Goal: Navigation & Orientation: Find specific page/section

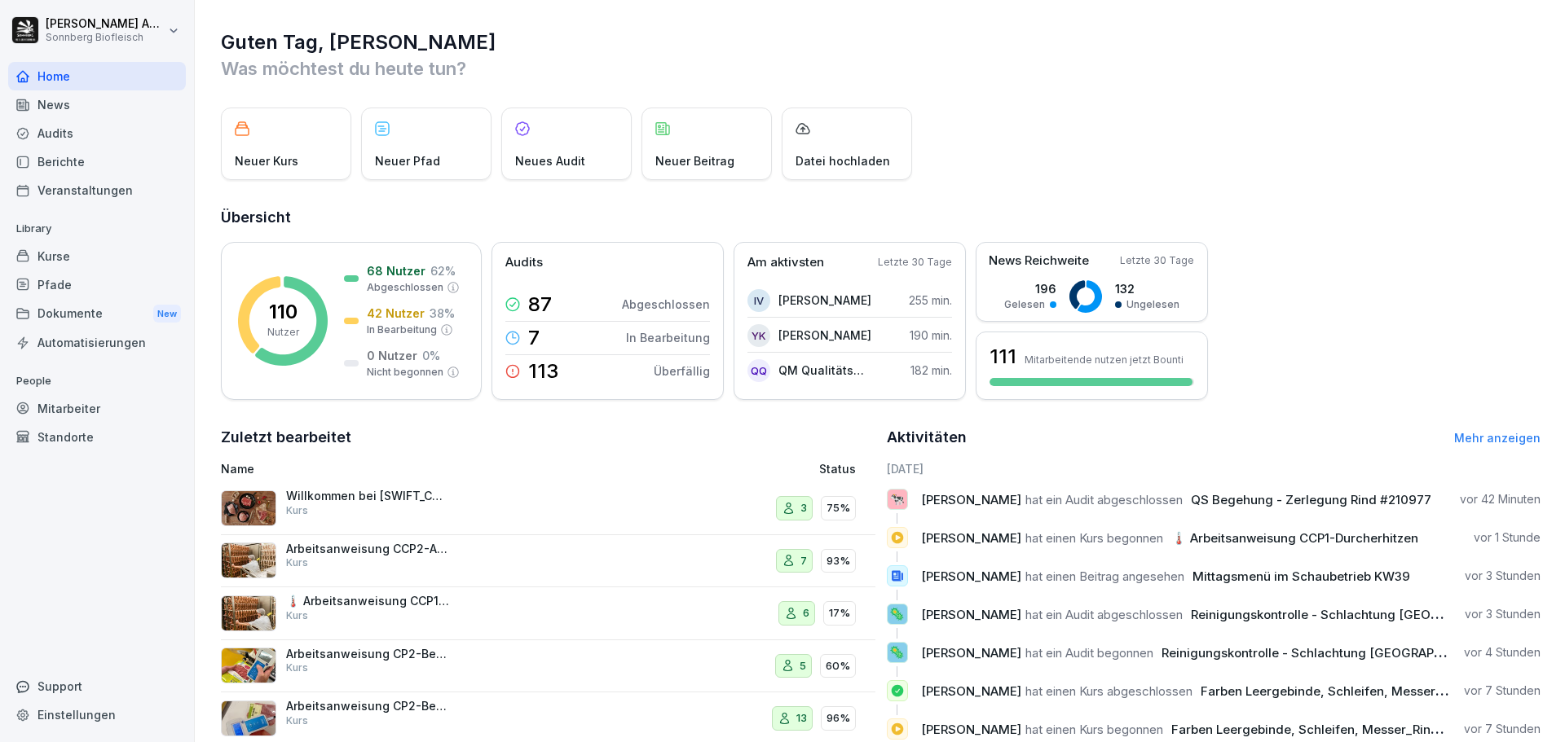
click at [73, 711] on div "Einstellungen" at bounding box center [97, 715] width 178 height 29
select select "**"
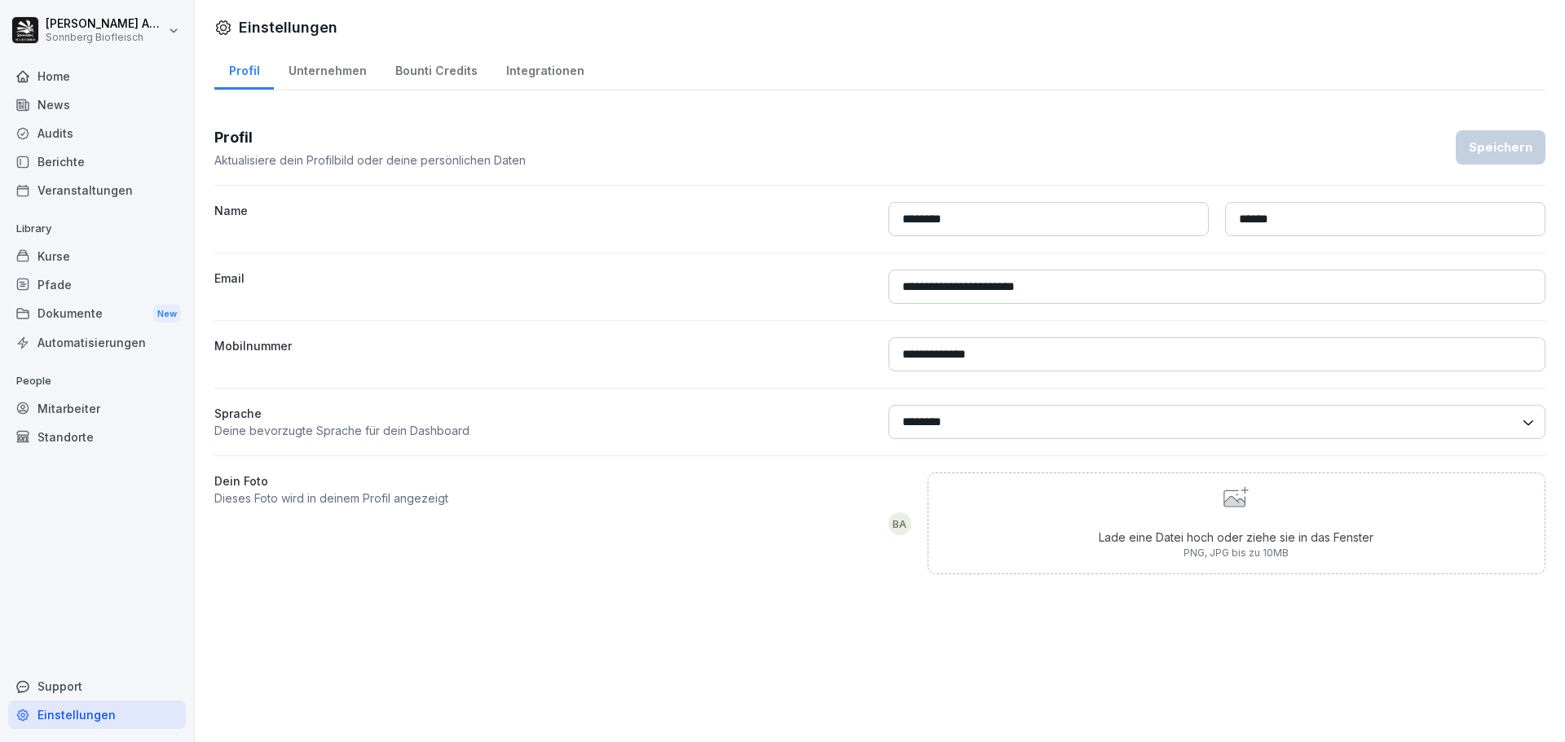
click at [95, 82] on div "Home" at bounding box center [97, 76] width 178 height 29
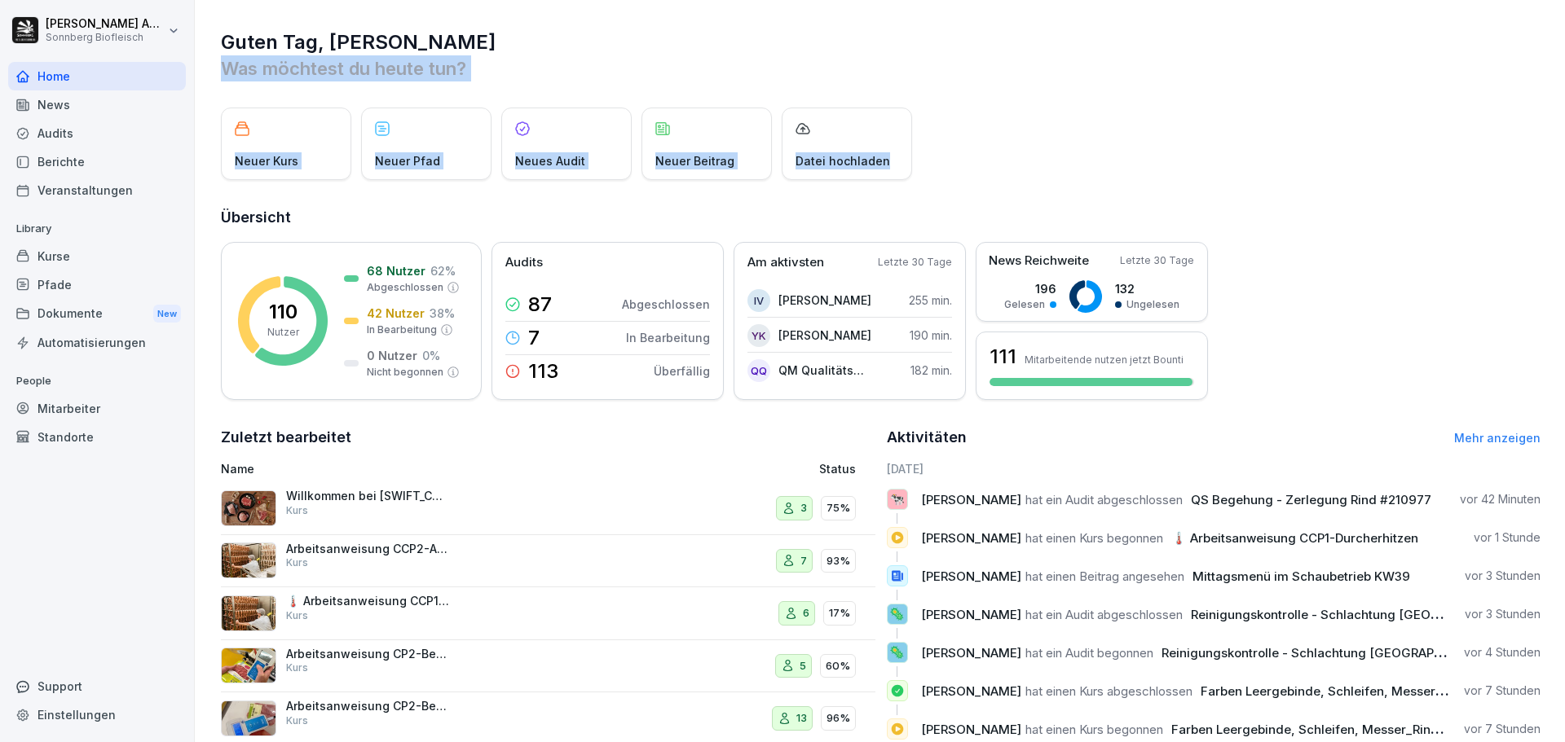
drag, startPoint x: 1058, startPoint y: 192, endPoint x: 228, endPoint y: 67, distance: 839.1
click at [228, 67] on div "Guten Tag, Benjamin Was möchtest du heute tun? Neuer Kurs Neuer Pfad Neues Audi…" at bounding box center [880, 413] width 1370 height 827
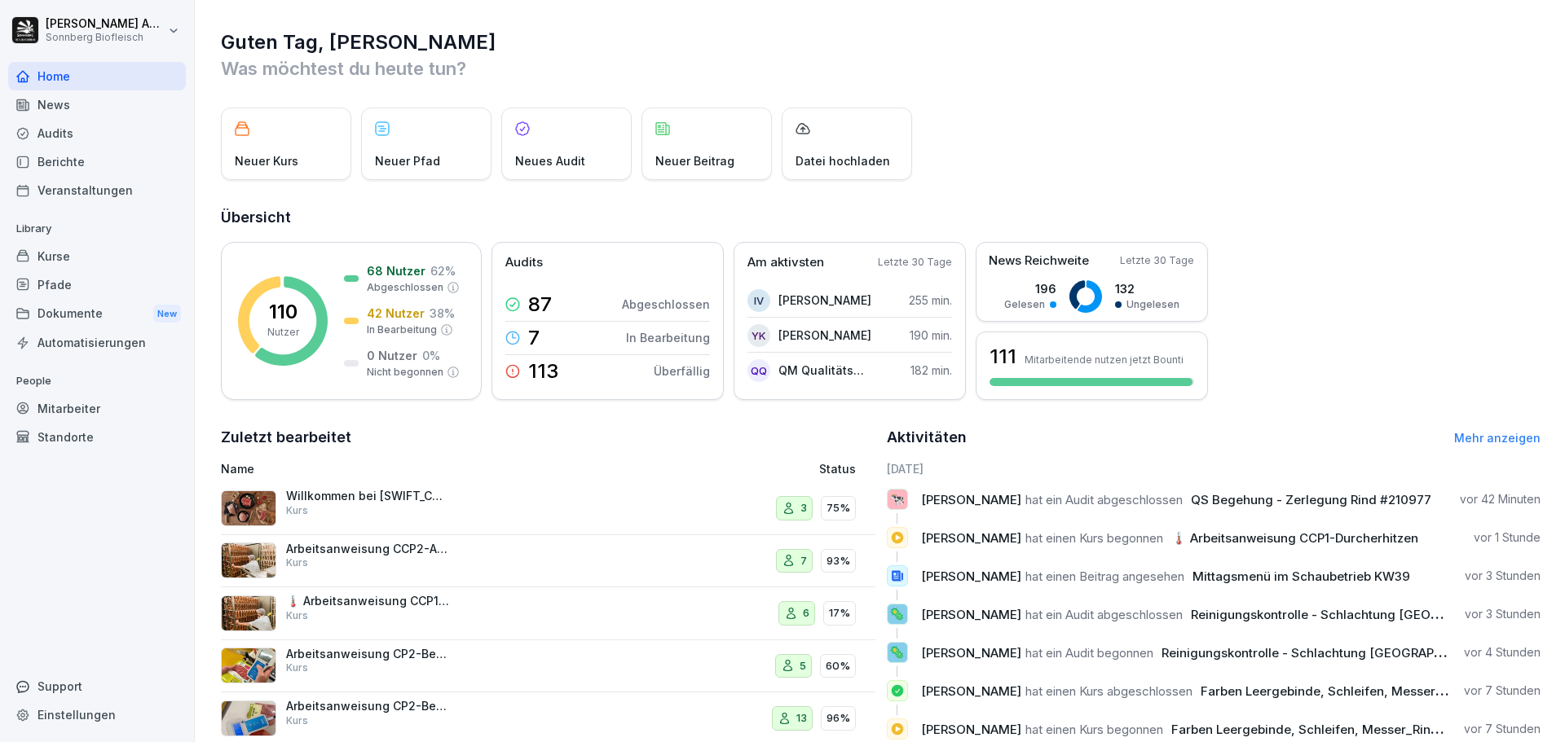
click at [578, 48] on h1 "Guten Tag, Benjamin" at bounding box center [881, 42] width 1320 height 26
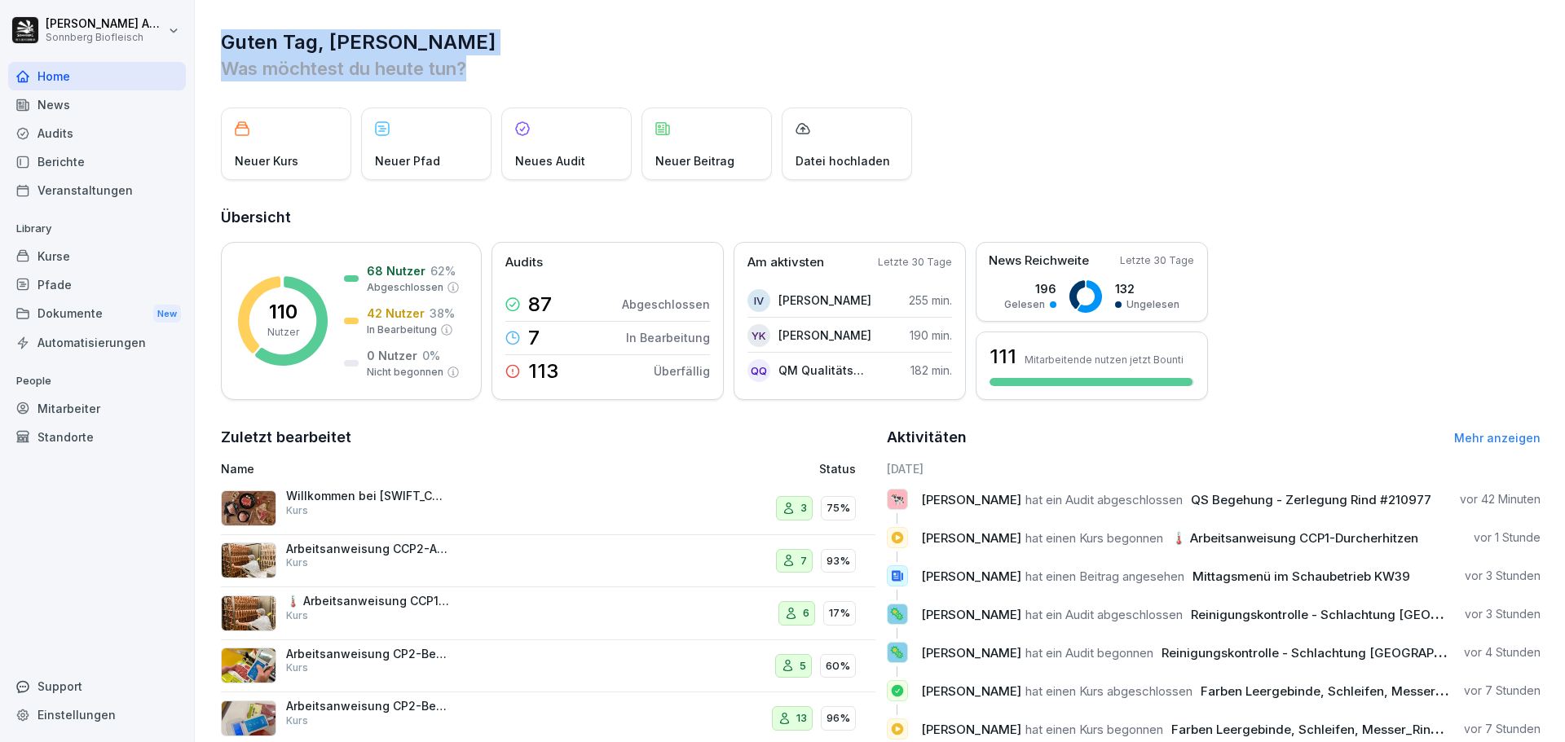
drag, startPoint x: 562, startPoint y: 70, endPoint x: 205, endPoint y: 24, distance: 360.0
click at [205, 24] on div "Guten Tag, Benjamin Was möchtest du heute tun? Neuer Kurs Neuer Pfad Neues Audi…" at bounding box center [880, 413] width 1370 height 827
click at [564, 68] on p "Was möchtest du heute tun?" at bounding box center [881, 68] width 1320 height 26
drag, startPoint x: 541, startPoint y: 74, endPoint x: 200, endPoint y: 27, distance: 343.9
click at [200, 27] on div "Guten Tag, Benjamin Was möchtest du heute tun? Neuer Kurs Neuer Pfad Neues Audi…" at bounding box center [880, 413] width 1370 height 827
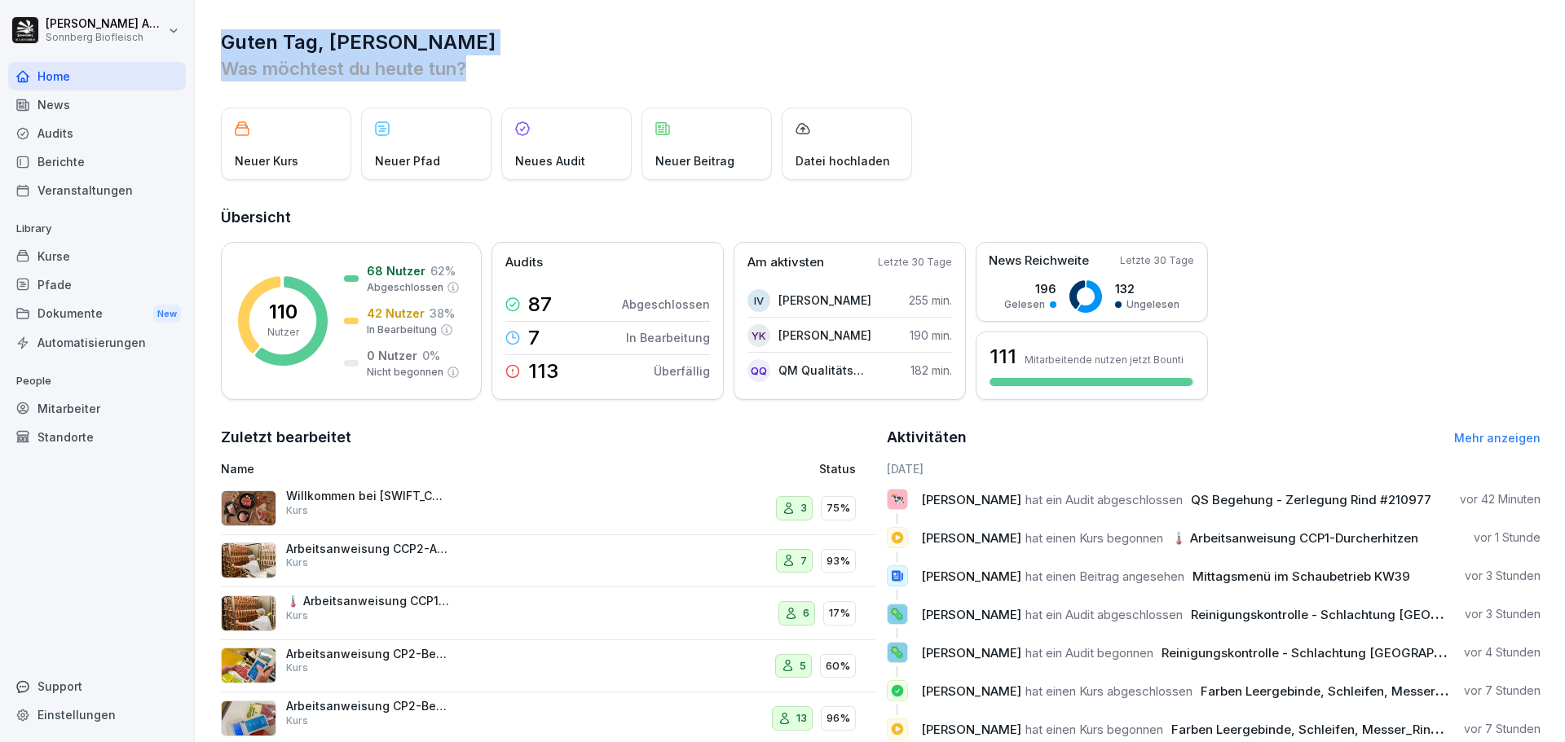
click at [487, 55] on h1 "Guten Tag, Benjamin" at bounding box center [881, 42] width 1320 height 26
drag, startPoint x: 498, startPoint y: 73, endPoint x: 229, endPoint y: 40, distance: 270.9
click at [213, 40] on div "Guten Tag, Benjamin Was möchtest du heute tun? Neuer Kurs Neuer Pfad Neues Audi…" at bounding box center [880, 413] width 1370 height 827
click at [527, 86] on div "Guten Tag, Benjamin Was möchtest du heute tun? Neuer Kurs Neuer Pfad Neues Audi…" at bounding box center [880, 413] width 1370 height 827
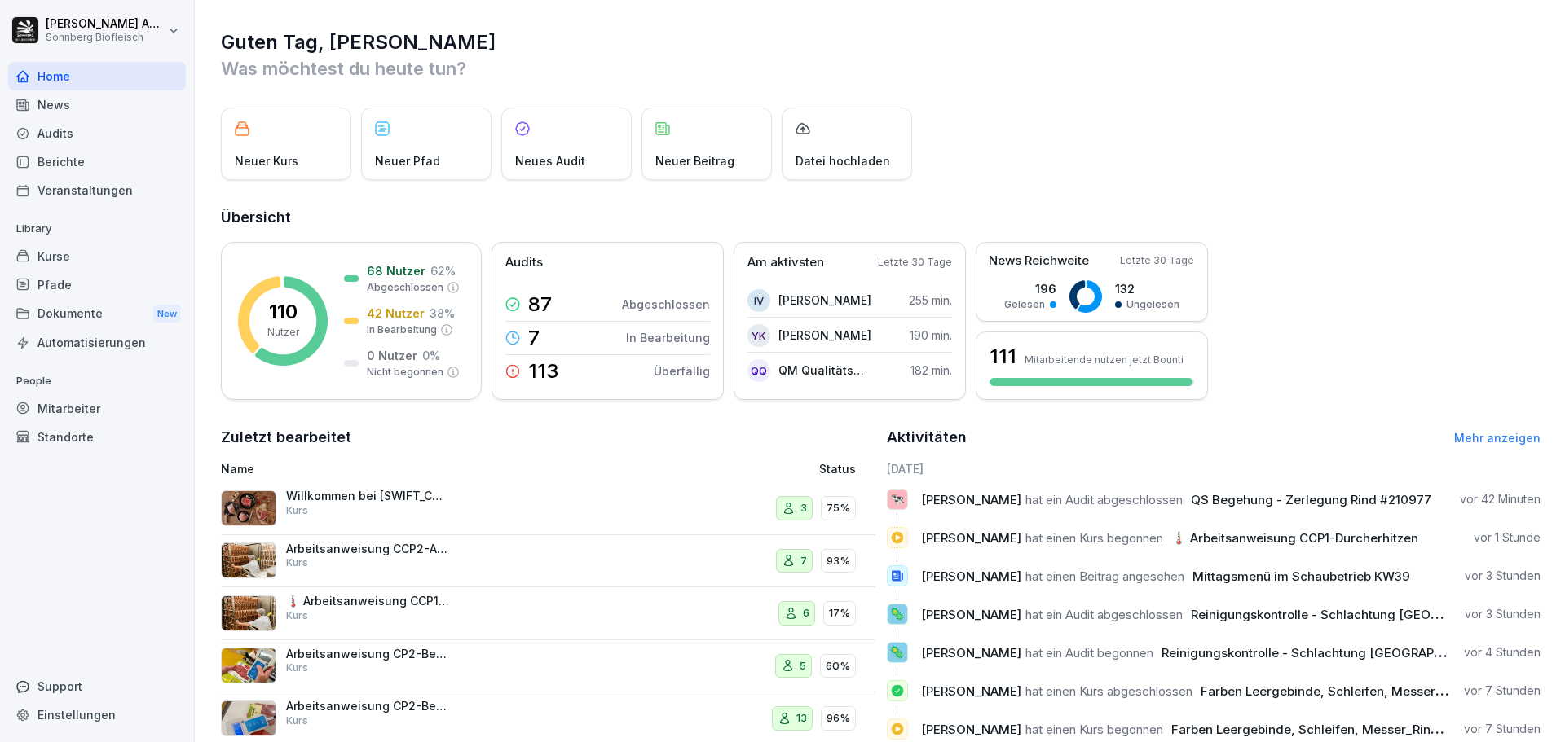
click at [71, 403] on div "Mitarbeiter" at bounding box center [97, 408] width 178 height 29
click at [77, 406] on div "Mitarbeiter" at bounding box center [97, 408] width 178 height 29
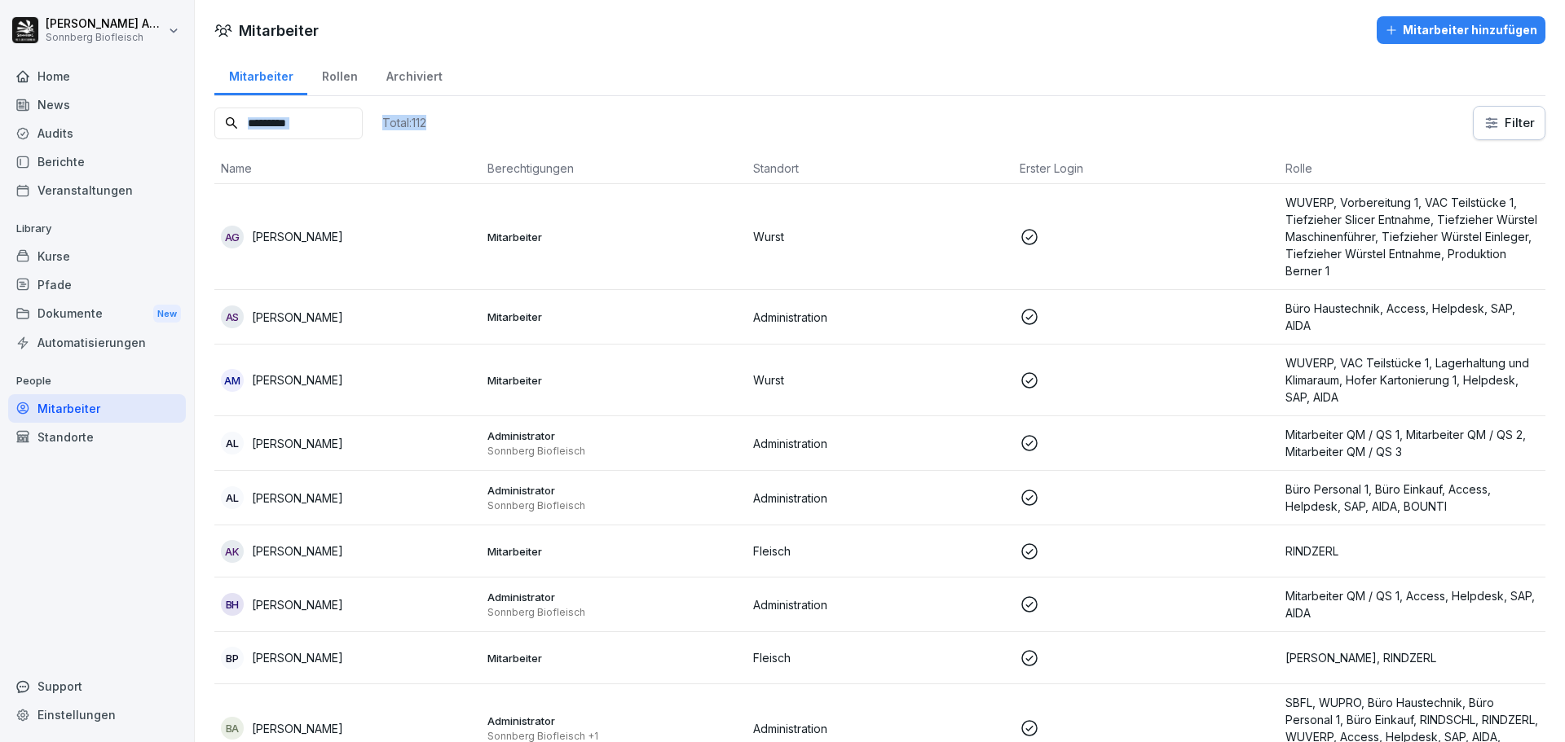
drag, startPoint x: 494, startPoint y: 118, endPoint x: 387, endPoint y: 118, distance: 106.8
click at [387, 118] on div "Total: 112 Filter" at bounding box center [879, 123] width 1331 height 34
click at [540, 115] on div "Total: 112 Filter" at bounding box center [879, 123] width 1331 height 34
drag, startPoint x: 489, startPoint y: 132, endPoint x: 410, endPoint y: 119, distance: 80.1
click at [410, 119] on div "Total: 112 Filter" at bounding box center [879, 123] width 1331 height 34
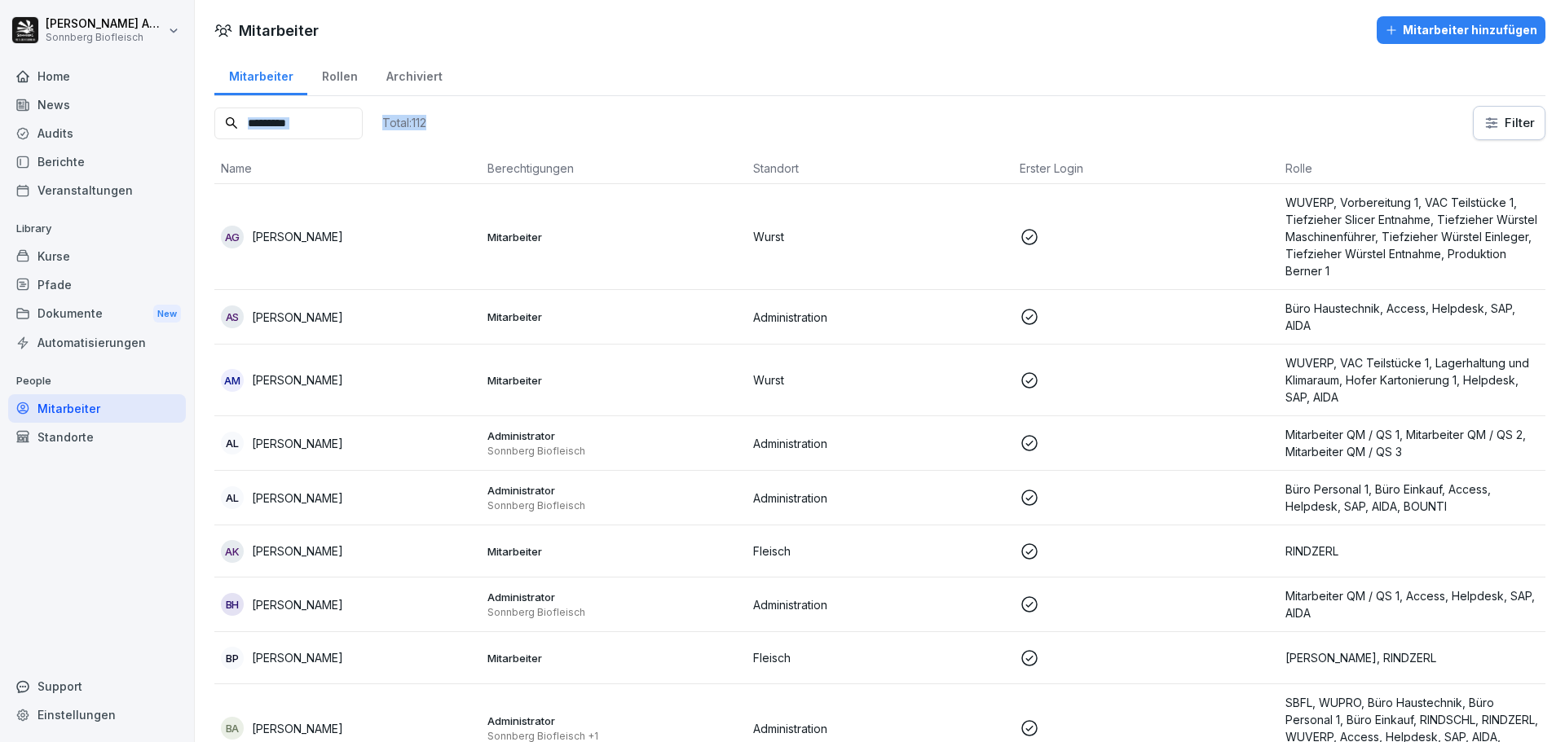
click at [522, 116] on div "Total: 112 Filter" at bounding box center [879, 123] width 1331 height 34
click at [332, 77] on div "Rollen" at bounding box center [339, 75] width 64 height 42
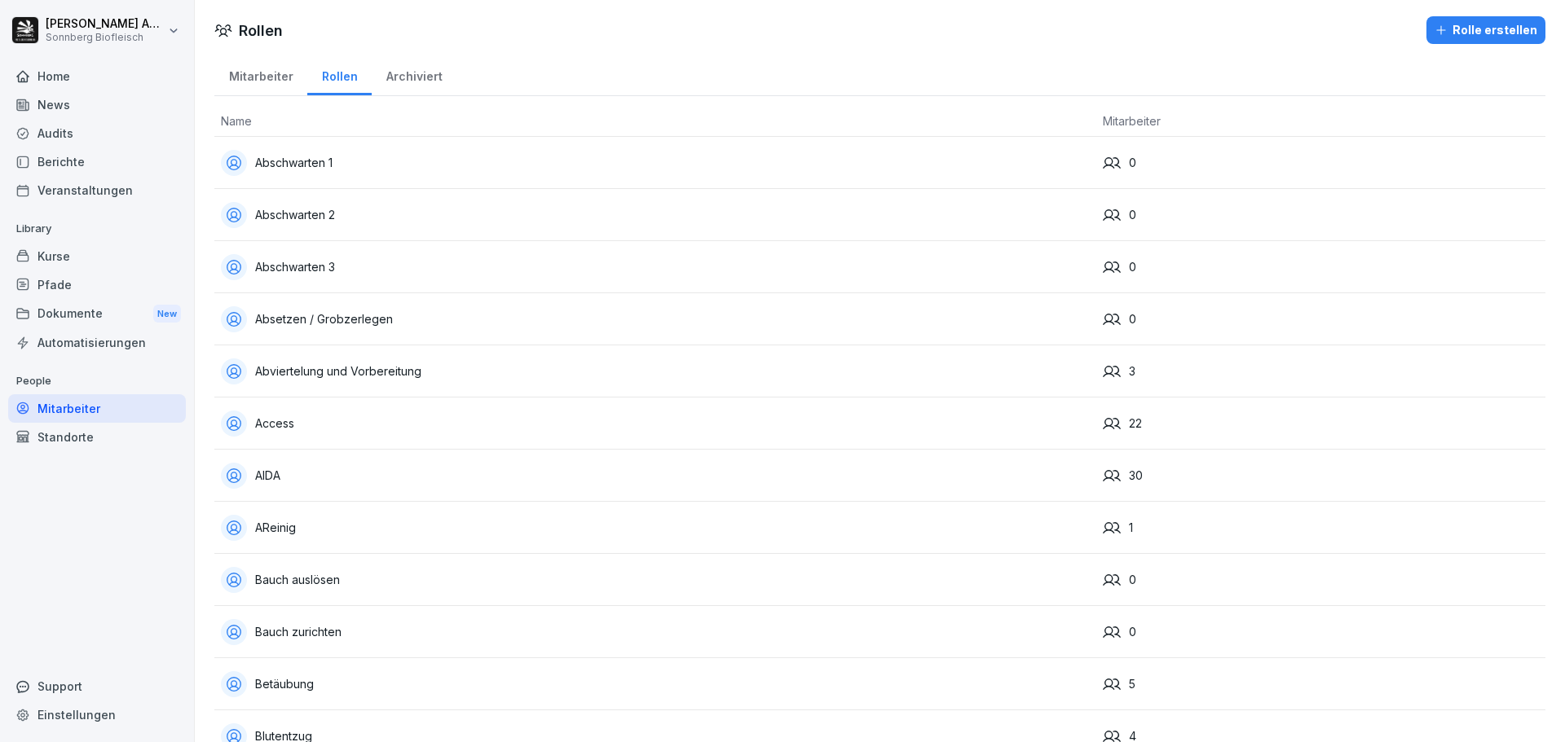
click at [253, 75] on div "Mitarbeiter" at bounding box center [260, 75] width 93 height 42
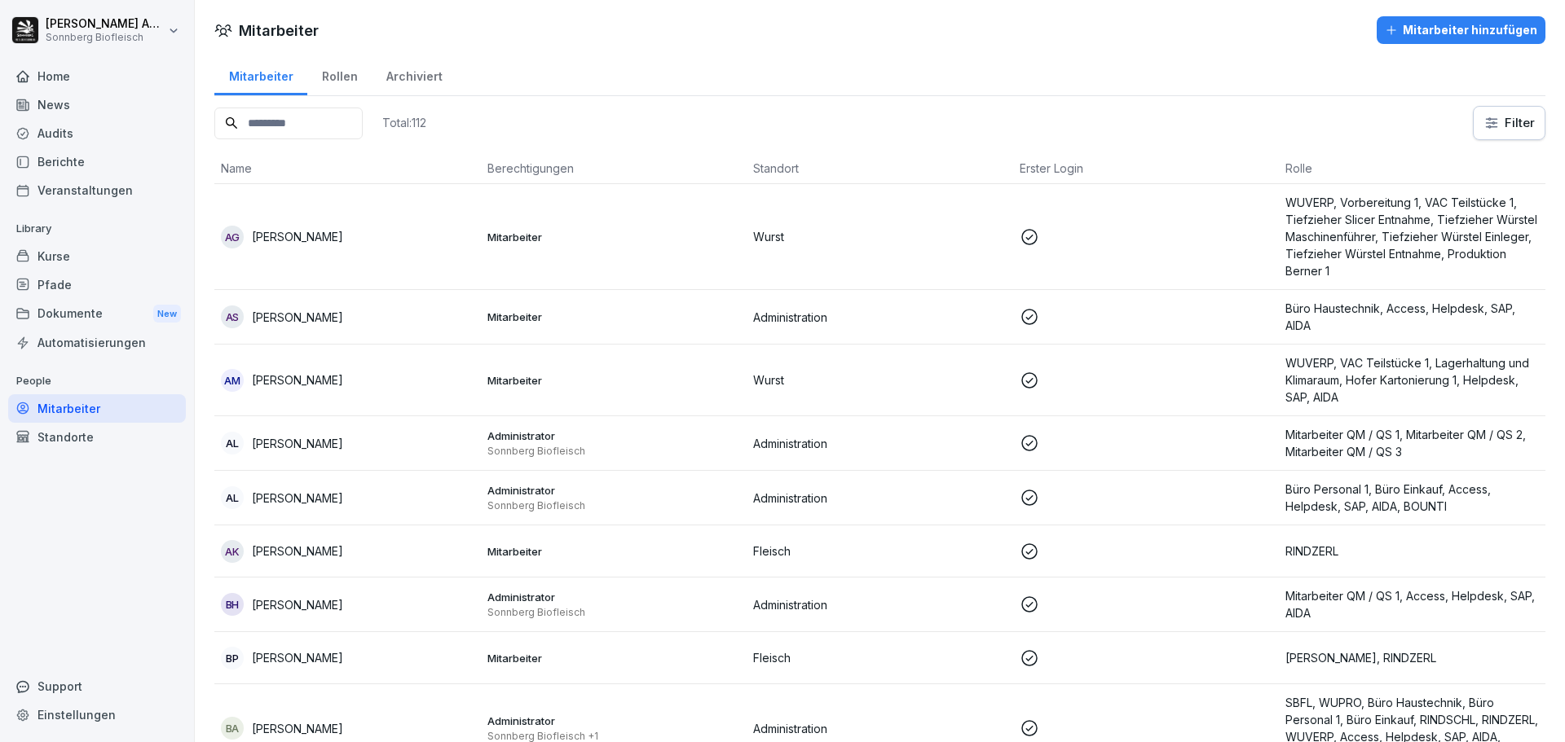
click at [401, 73] on div "Archiviert" at bounding box center [414, 75] width 85 height 42
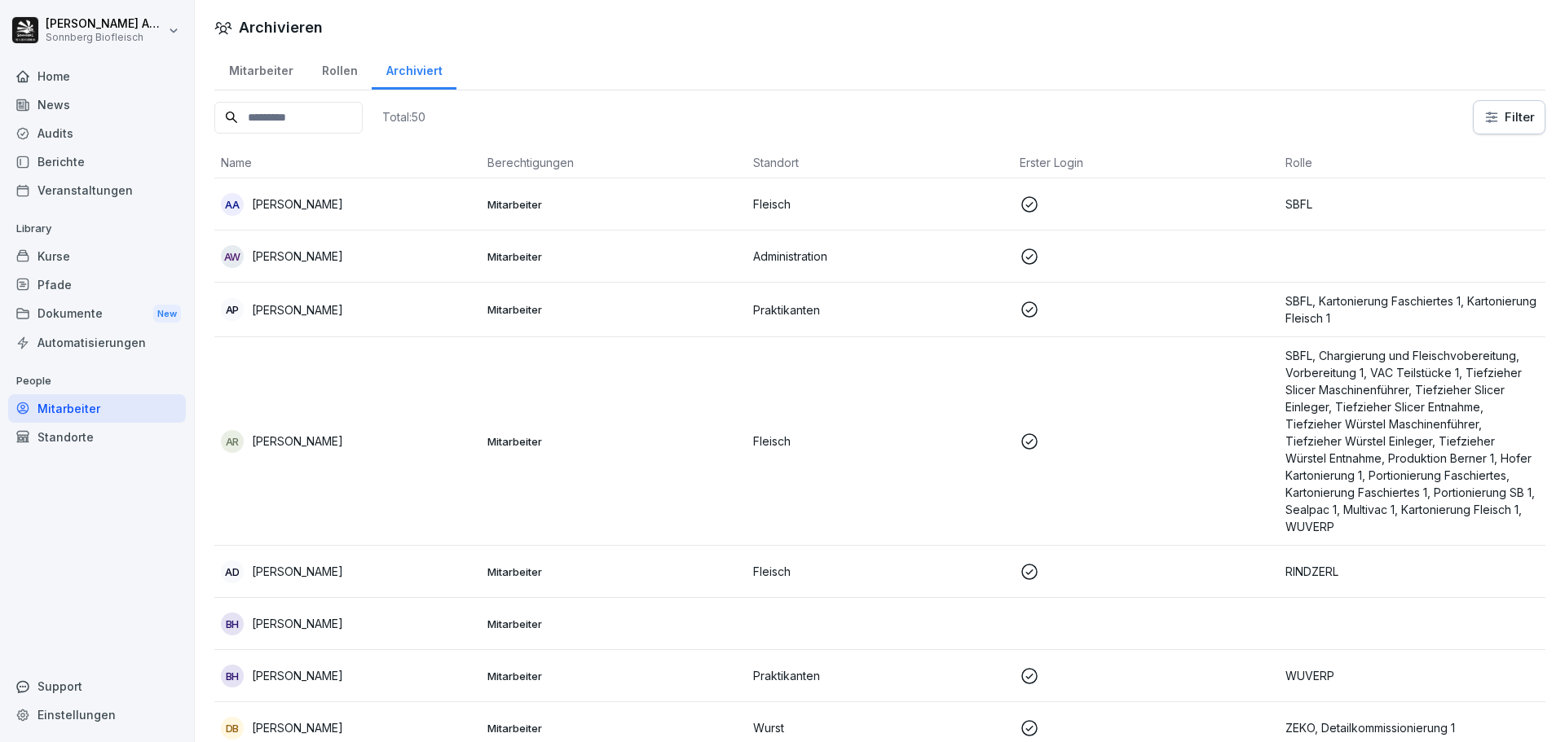
click at [253, 73] on div "Mitarbeiter" at bounding box center [260, 69] width 93 height 42
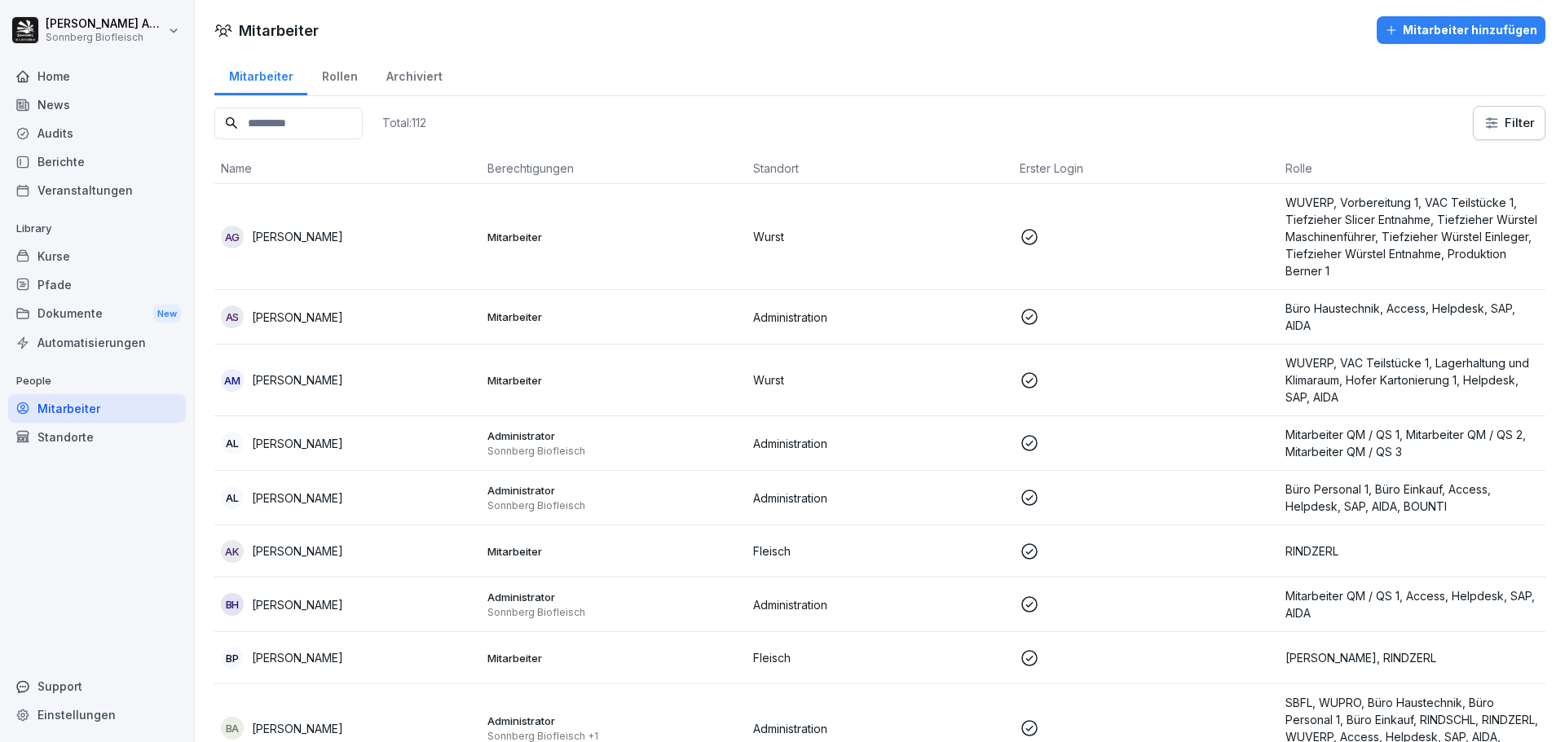
click at [333, 78] on div "Rollen" at bounding box center [339, 75] width 64 height 42
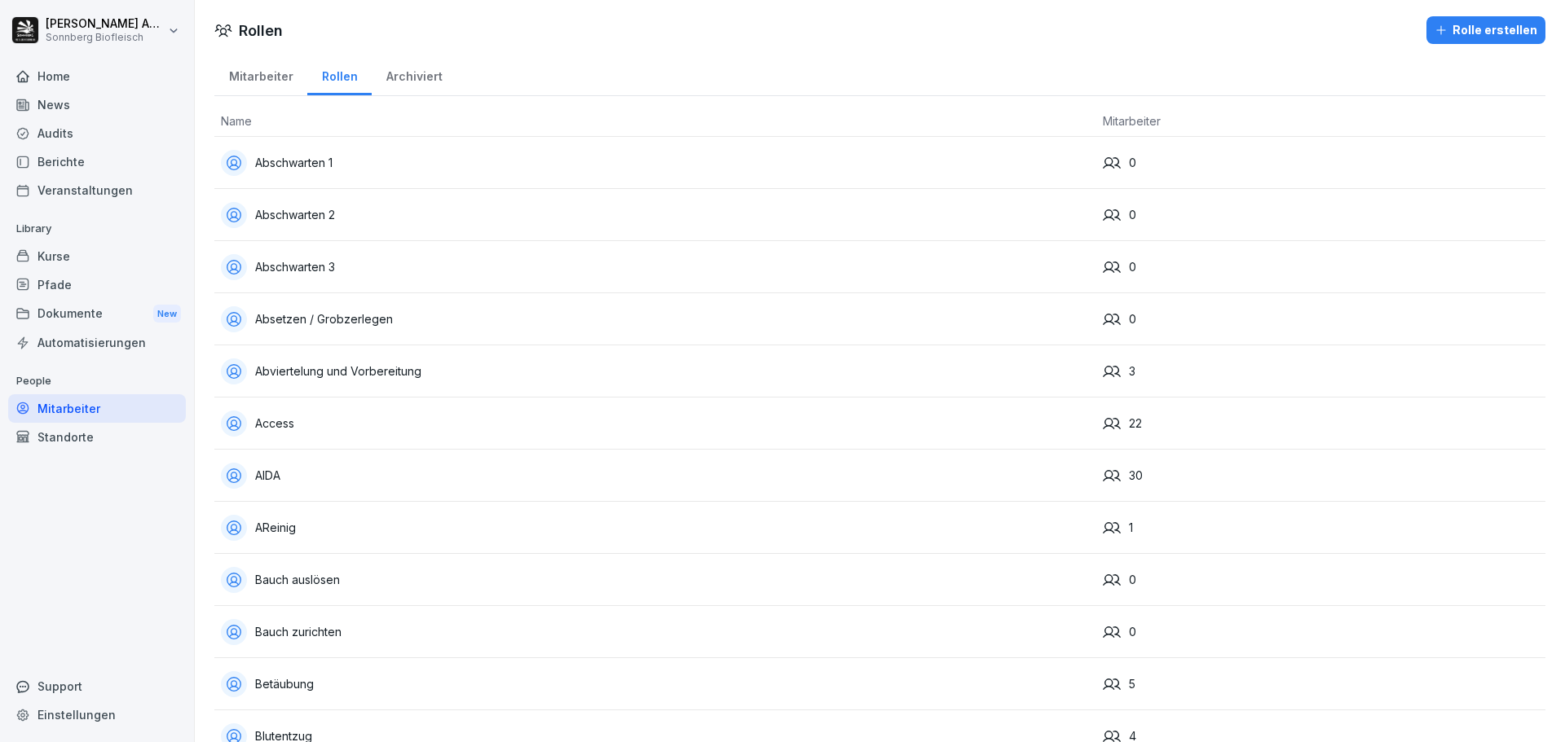
click at [361, 276] on div "Abschwarten 3" at bounding box center [655, 267] width 869 height 26
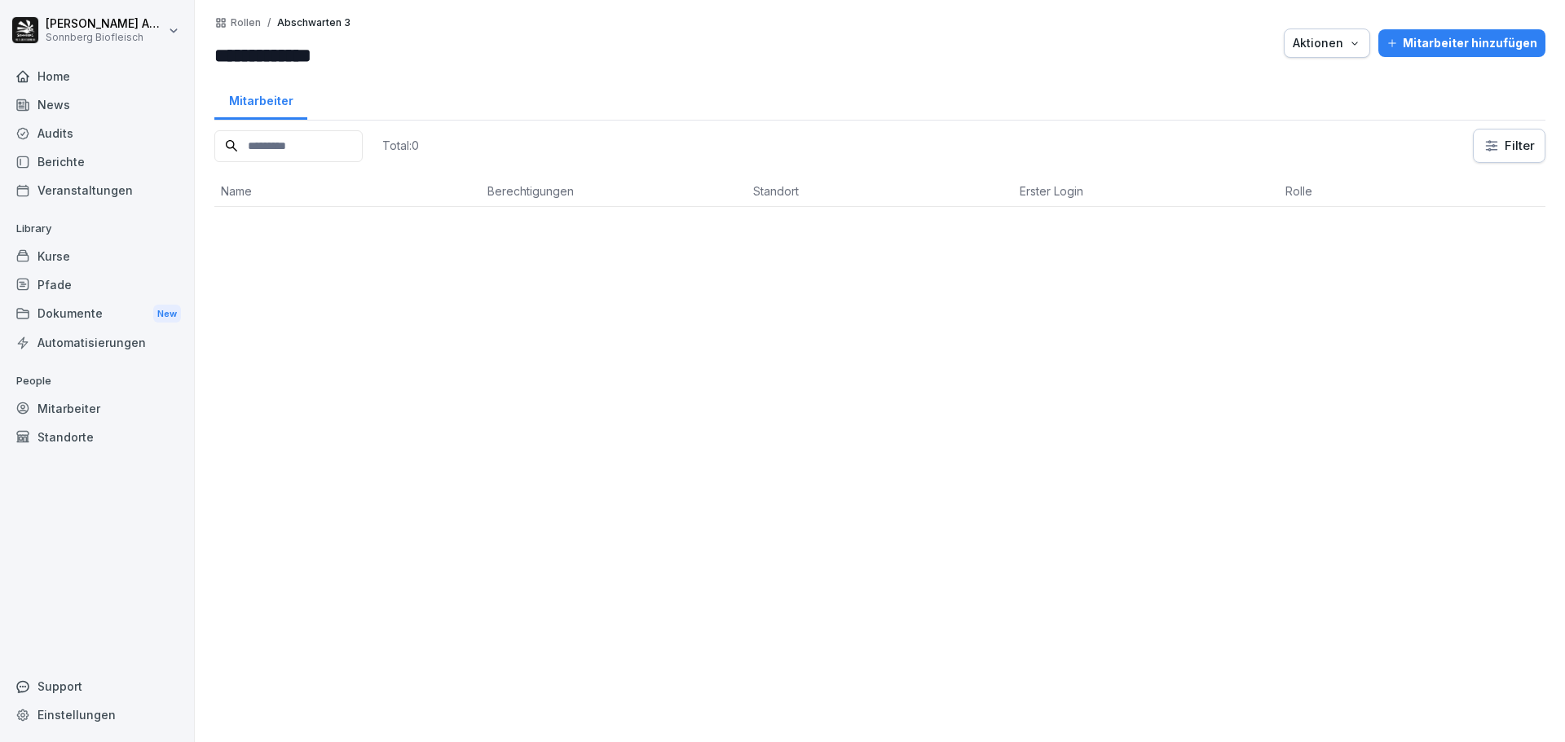
click at [235, 23] on p "Rollen" at bounding box center [246, 22] width 30 height 11
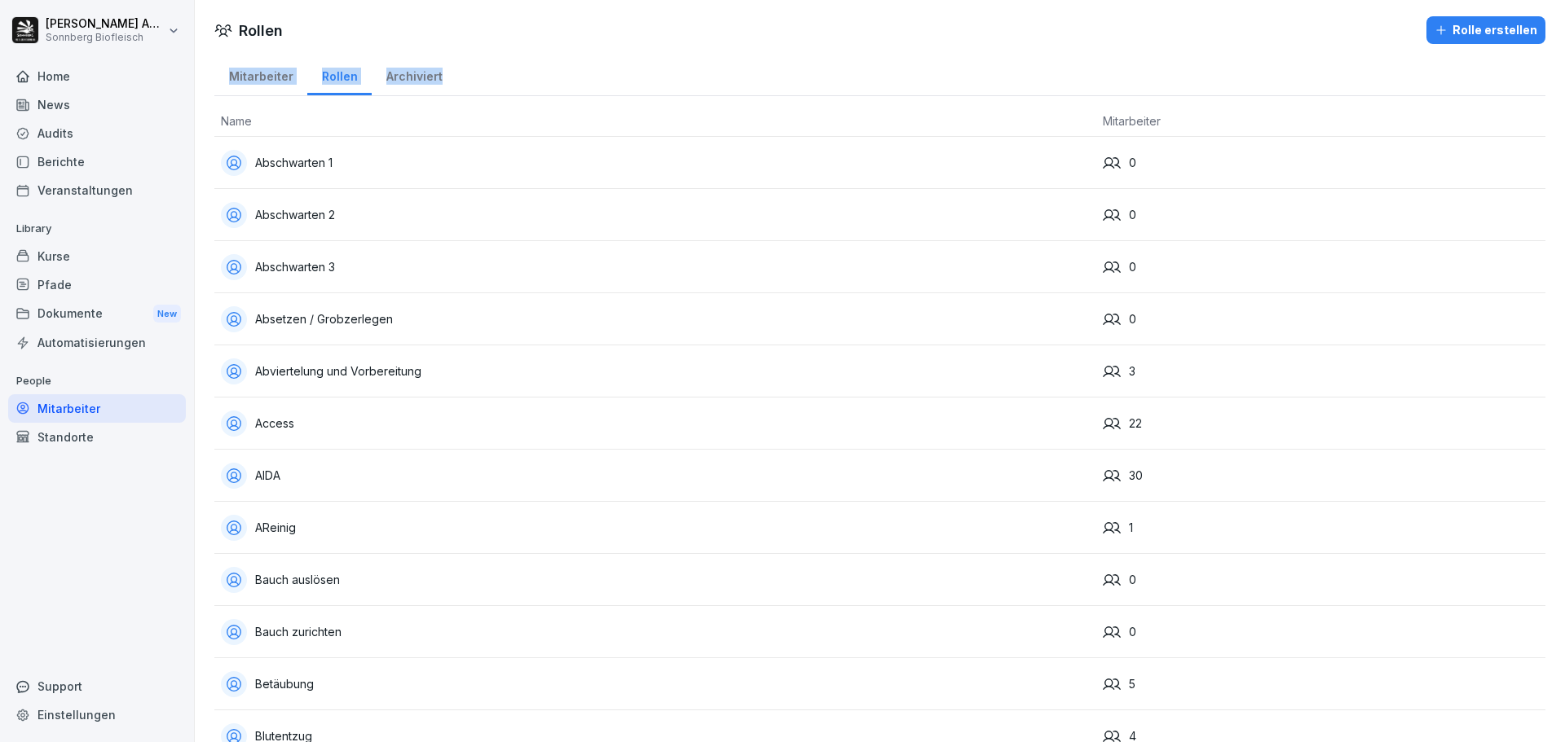
drag, startPoint x: 488, startPoint y: 82, endPoint x: 217, endPoint y: 77, distance: 271.5
click at [217, 77] on div "Mitarbeiter Rollen Archiviert" at bounding box center [879, 75] width 1331 height 42
click at [557, 67] on div "Mitarbeiter Rollen Archiviert" at bounding box center [879, 75] width 1331 height 42
drag, startPoint x: 560, startPoint y: 68, endPoint x: 215, endPoint y: 70, distance: 344.8
click at [215, 70] on div "Mitarbeiter Rollen Archiviert" at bounding box center [879, 75] width 1331 height 42
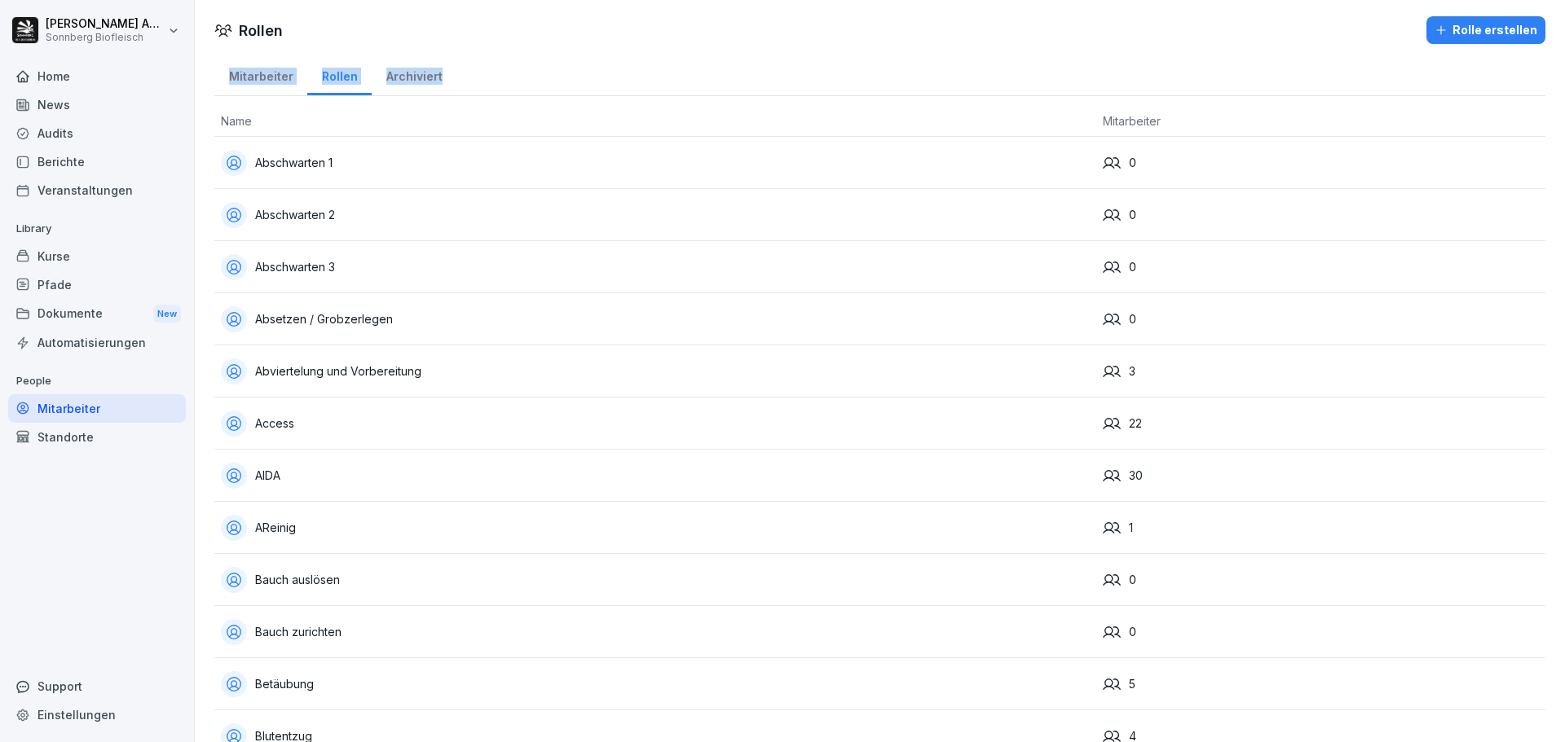
click at [519, 68] on div "Mitarbeiter Rollen Archiviert" at bounding box center [879, 75] width 1331 height 42
drag, startPoint x: 503, startPoint y: 81, endPoint x: 209, endPoint y: 66, distance: 294.6
click at [560, 76] on div "Mitarbeiter Rollen Archiviert" at bounding box center [879, 75] width 1331 height 42
drag, startPoint x: 515, startPoint y: 73, endPoint x: 227, endPoint y: 73, distance: 288.5
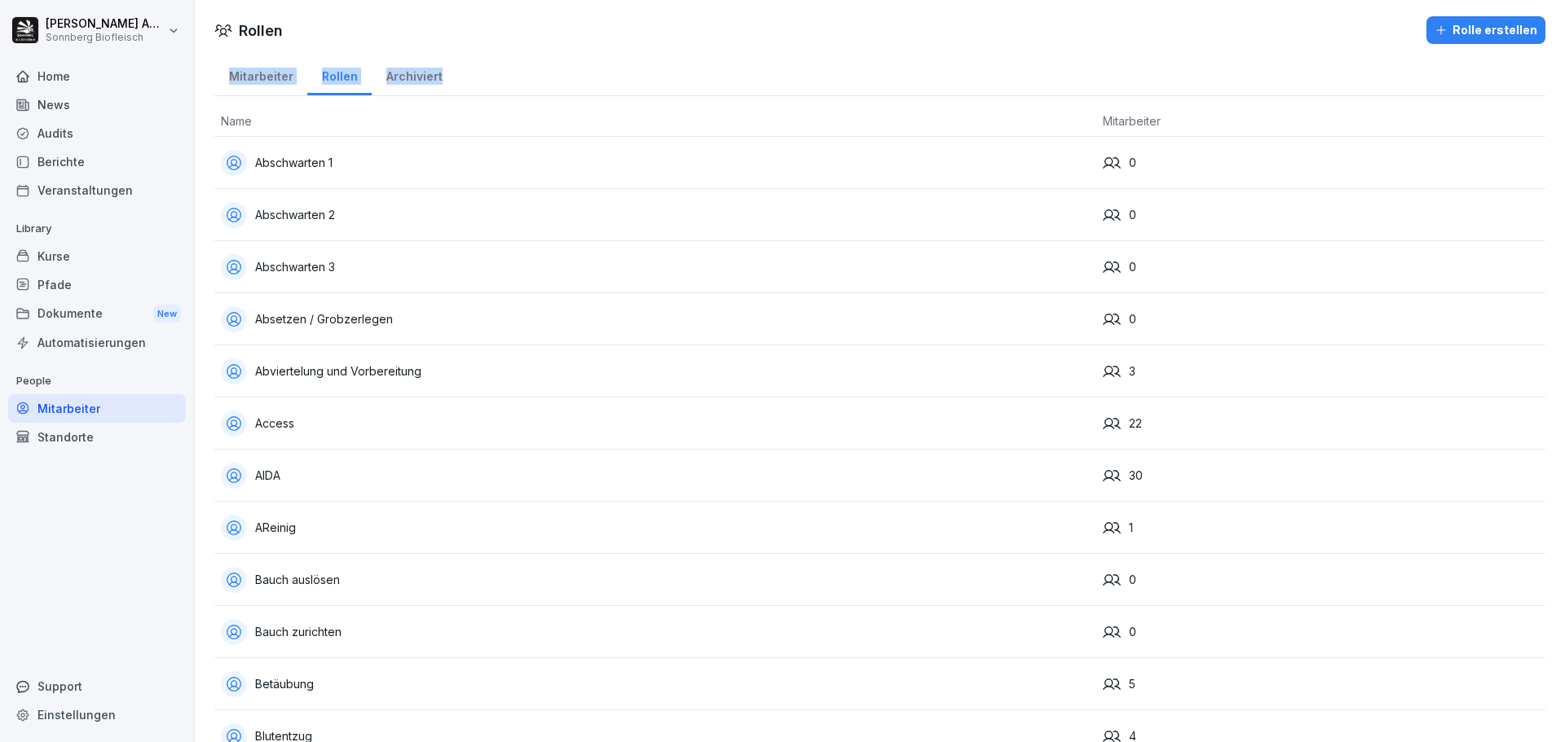
click at [227, 73] on div "Mitarbeiter Rollen Archiviert" at bounding box center [879, 75] width 1331 height 42
click at [585, 64] on div "Mitarbeiter Rollen Archiviert" at bounding box center [879, 75] width 1331 height 42
drag, startPoint x: 532, startPoint y: 72, endPoint x: 214, endPoint y: 73, distance: 317.9
click at [214, 73] on div "Mitarbeiter Rollen Archiviert" at bounding box center [879, 75] width 1331 height 42
click at [515, 74] on div "Mitarbeiter Rollen Archiviert" at bounding box center [879, 75] width 1331 height 42
